Goal: Complete application form: Complete application form

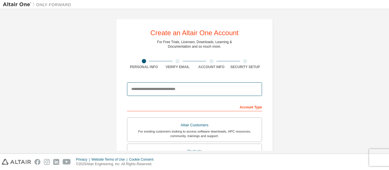
click at [168, 89] on input "email" at bounding box center [194, 89] width 135 height 14
type input "**********"
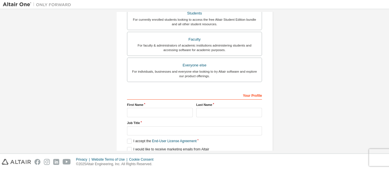
scroll to position [161, 0]
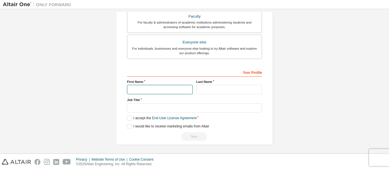
click at [154, 88] on input "text" at bounding box center [160, 89] width 66 height 9
type input "***"
click at [221, 83] on label "Last Name" at bounding box center [229, 82] width 66 height 5
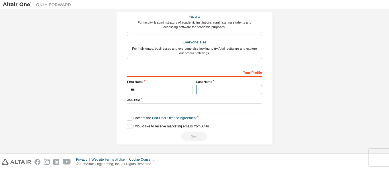
click at [209, 86] on input "text" at bounding box center [229, 89] width 66 height 9
type input "*********"
click at [143, 103] on div "Job Title" at bounding box center [194, 105] width 135 height 15
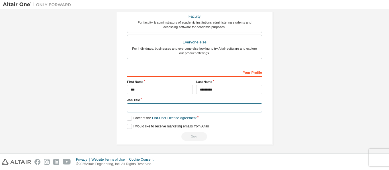
click at [139, 108] on input "text" at bounding box center [194, 108] width 135 height 9
type input "**********"
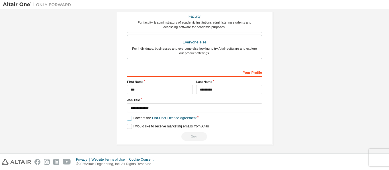
click at [127, 117] on label "I accept the End-User License Agreement" at bounding box center [161, 118] width 69 height 5
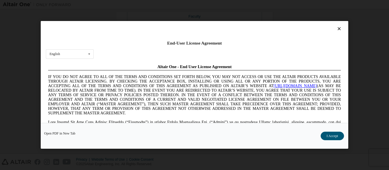
scroll to position [0, 0]
click at [335, 136] on button "I Accept" at bounding box center [331, 136] width 23 height 9
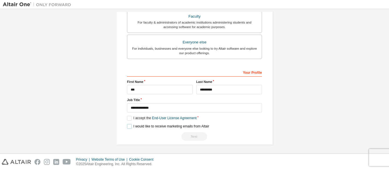
click at [129, 128] on label "I would like to receive marketing emails from Altair" at bounding box center [168, 126] width 82 height 5
click at [129, 127] on label "I would like to receive marketing emails from Altair" at bounding box center [168, 126] width 82 height 5
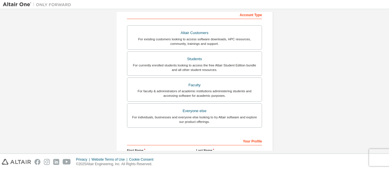
scroll to position [110, 0]
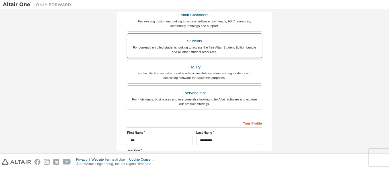
click at [208, 55] on label "Students For currently enrolled students looking to access the free Altair Stud…" at bounding box center [194, 46] width 135 height 24
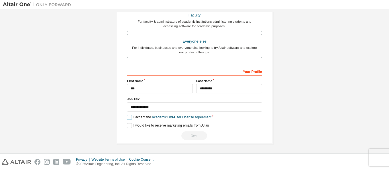
click at [128, 118] on label "I accept the Academic End-User License Agreement" at bounding box center [169, 117] width 84 height 5
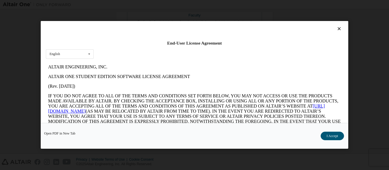
scroll to position [0, 0]
click at [335, 135] on button "I Accept" at bounding box center [331, 136] width 23 height 9
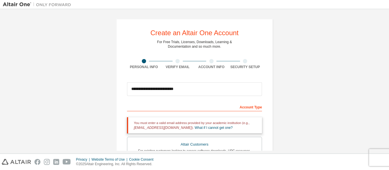
scroll to position [182, 0]
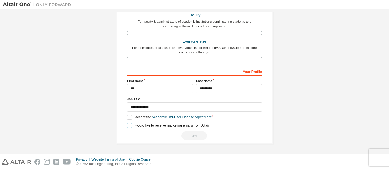
click at [127, 126] on label "I would like to receive marketing emails from Altair" at bounding box center [168, 125] width 82 height 5
click at [128, 127] on label "I would like to receive marketing emails from Altair" at bounding box center [168, 125] width 82 height 5
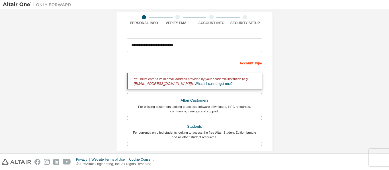
scroll to position [6, 0]
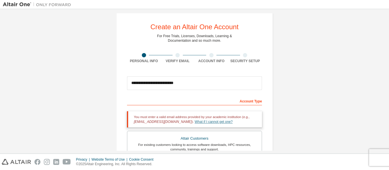
click at [195, 123] on link "What if I cannot get one?" at bounding box center [214, 122] width 38 height 4
